Goal: Navigation & Orientation: Find specific page/section

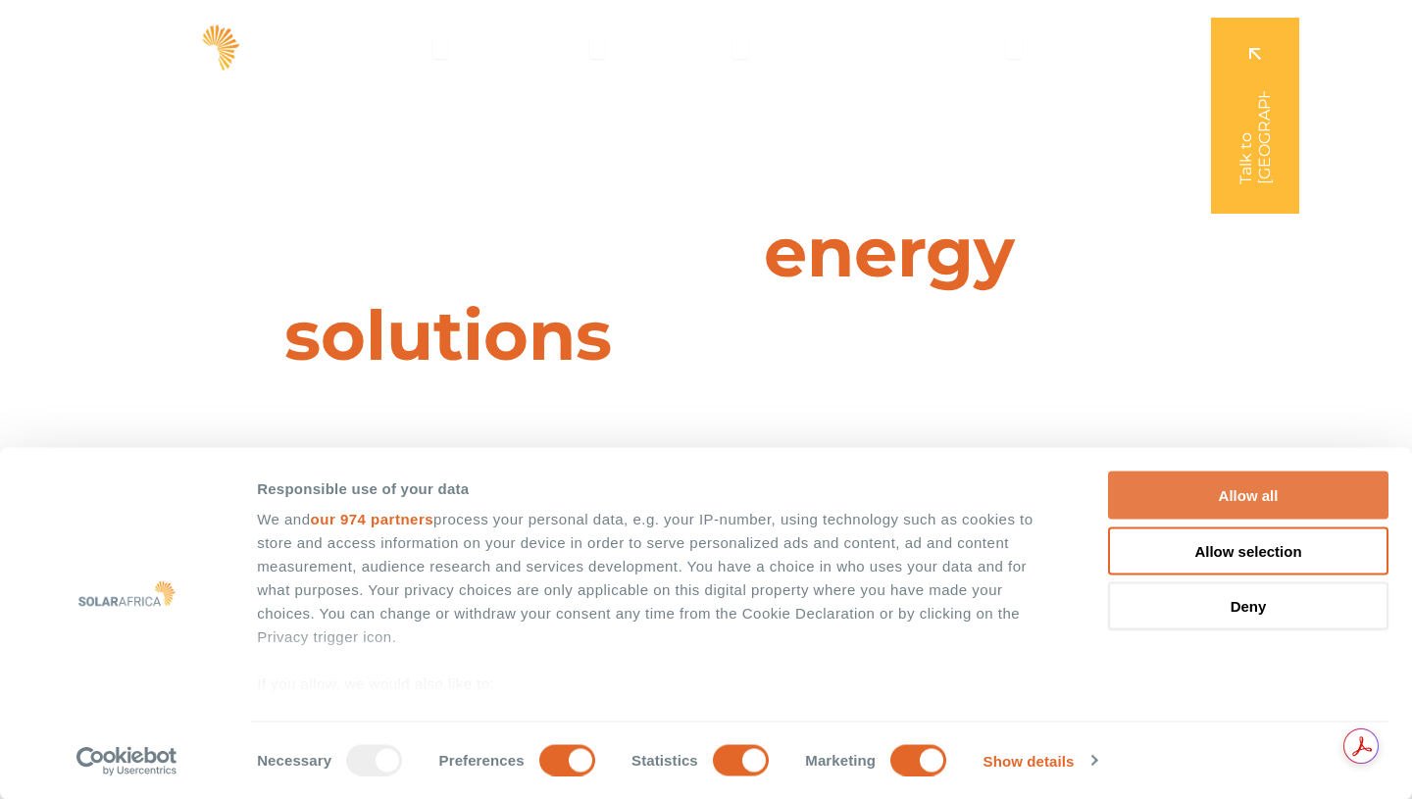
click at [1244, 495] on button "Allow all" at bounding box center [1248, 496] width 280 height 48
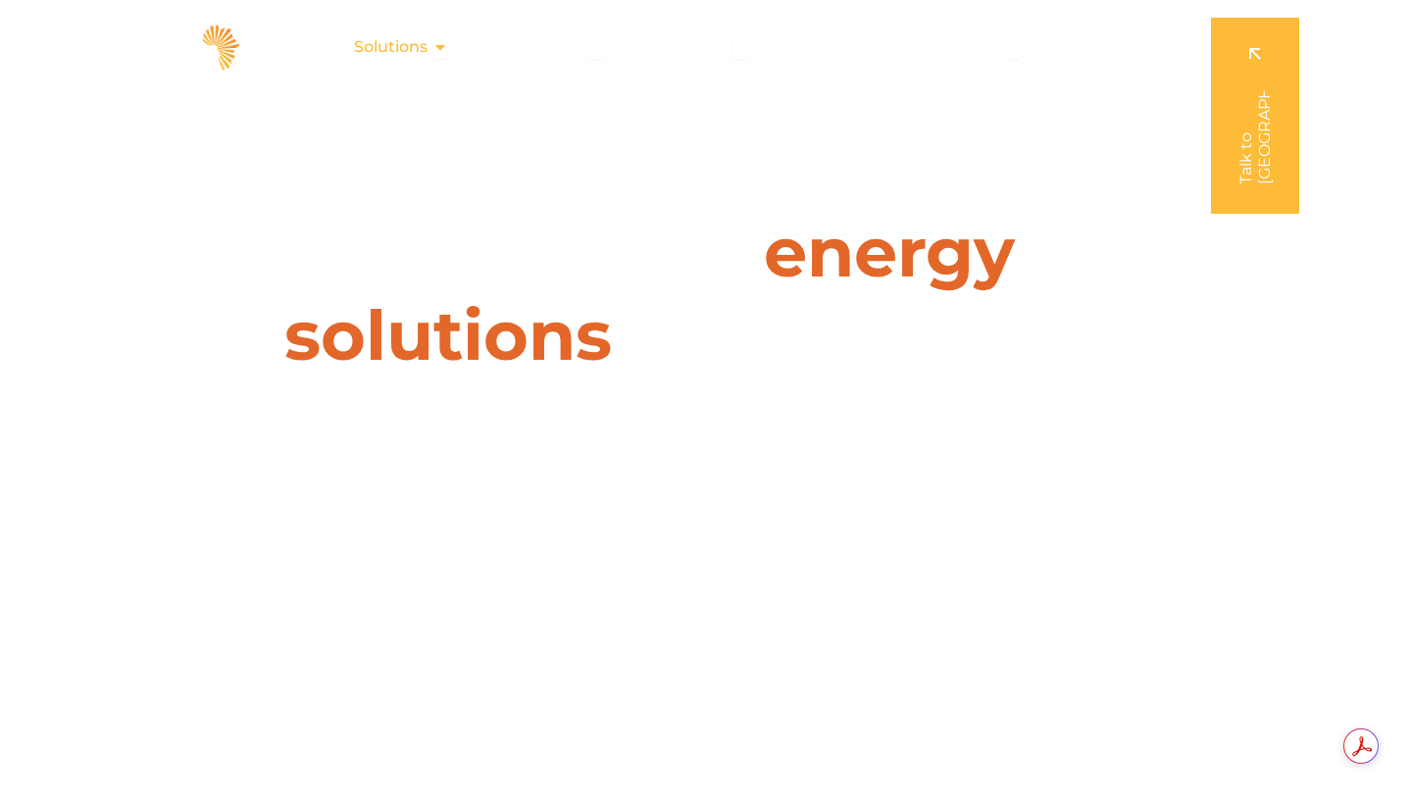
click at [441, 40] on icon "Menu" at bounding box center [440, 47] width 16 height 16
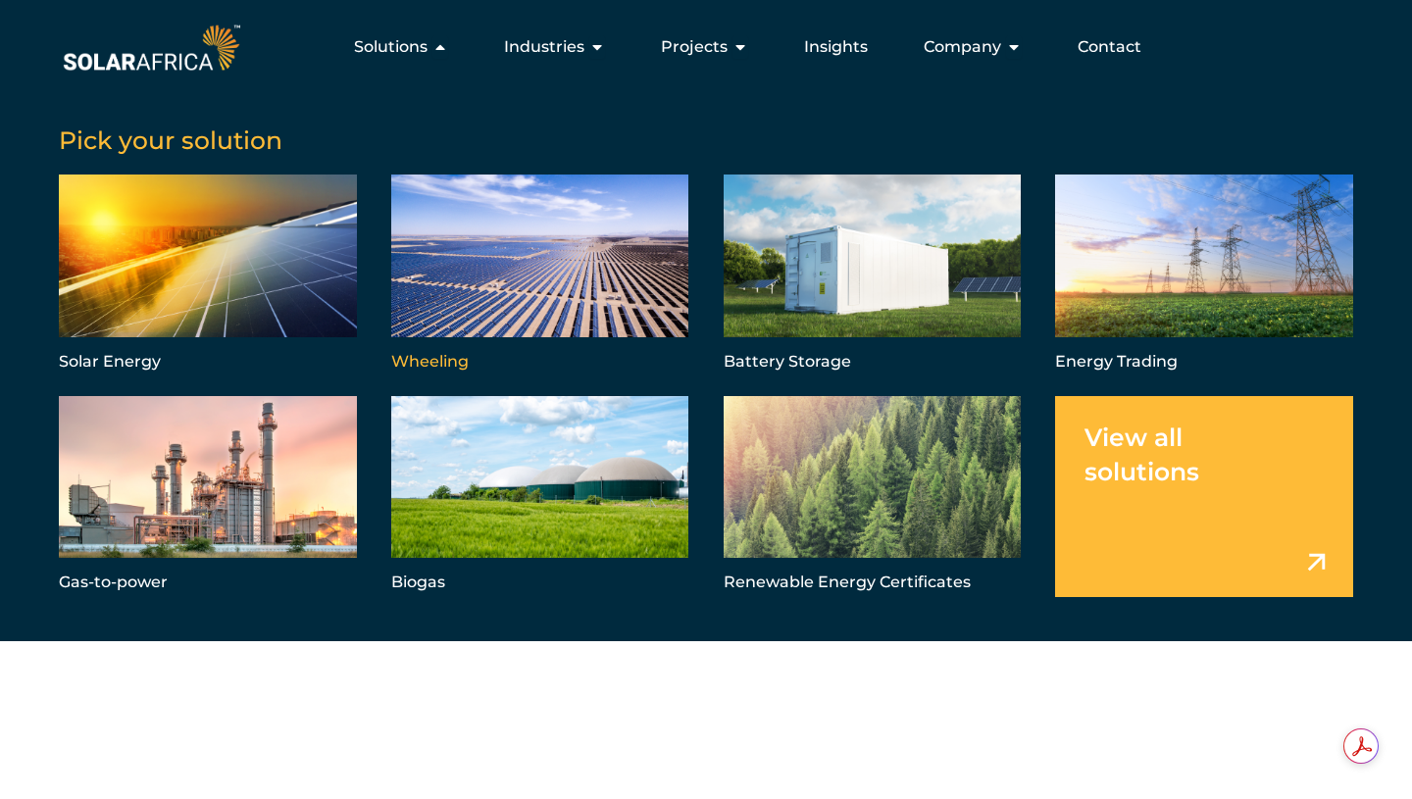
click at [527, 294] on link "Menu" at bounding box center [540, 275] width 298 height 201
